Goal: Register for event/course

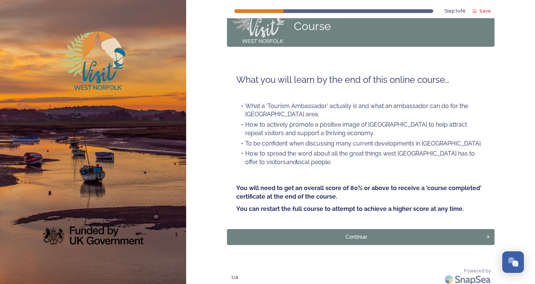
scroll to position [41, 0]
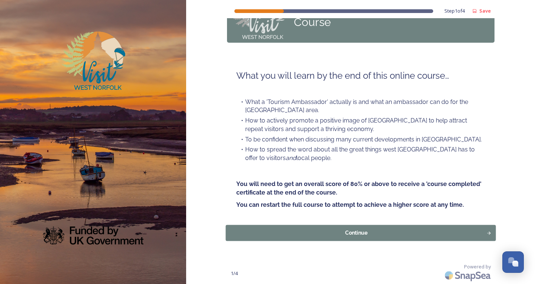
click at [315, 230] on div "Continue" at bounding box center [356, 233] width 253 height 8
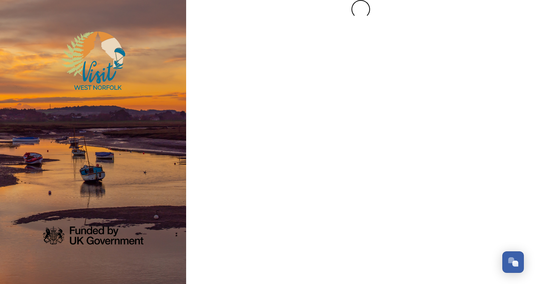
scroll to position [0, 0]
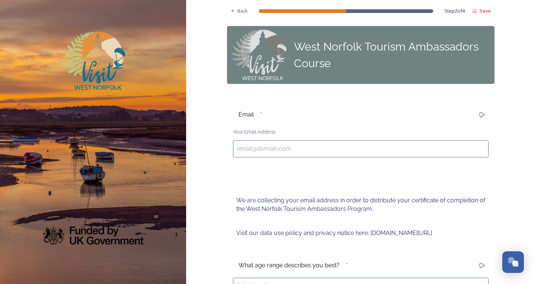
click at [291, 151] on input at bounding box center [361, 149] width 256 height 17
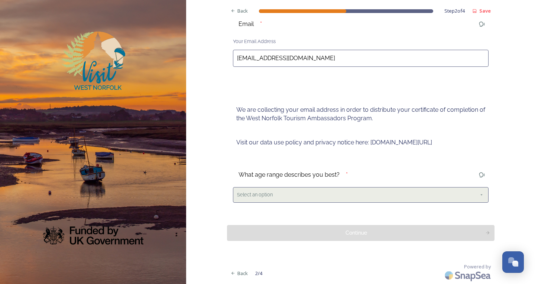
type input "[EMAIL_ADDRESS][DOMAIN_NAME]"
click at [343, 189] on div "Select an option" at bounding box center [361, 194] width 256 height 15
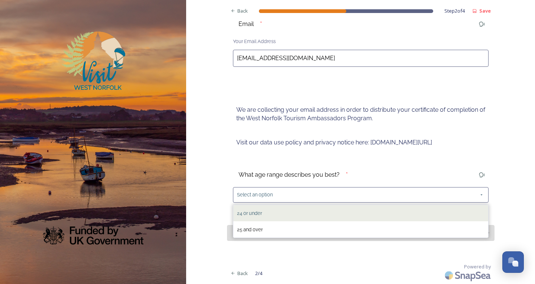
click at [281, 215] on div "24 or under" at bounding box center [360, 213] width 255 height 16
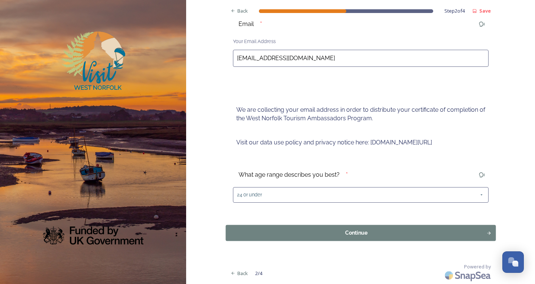
click at [344, 232] on div "Continue" at bounding box center [356, 233] width 253 height 8
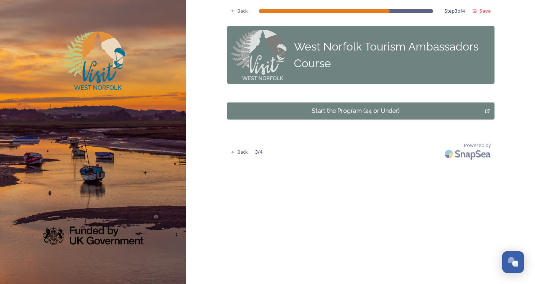
click at [483, 113] on button "Start the Program (24 or Under)" at bounding box center [361, 111] width 268 height 17
